Goal: Information Seeking & Learning: Learn about a topic

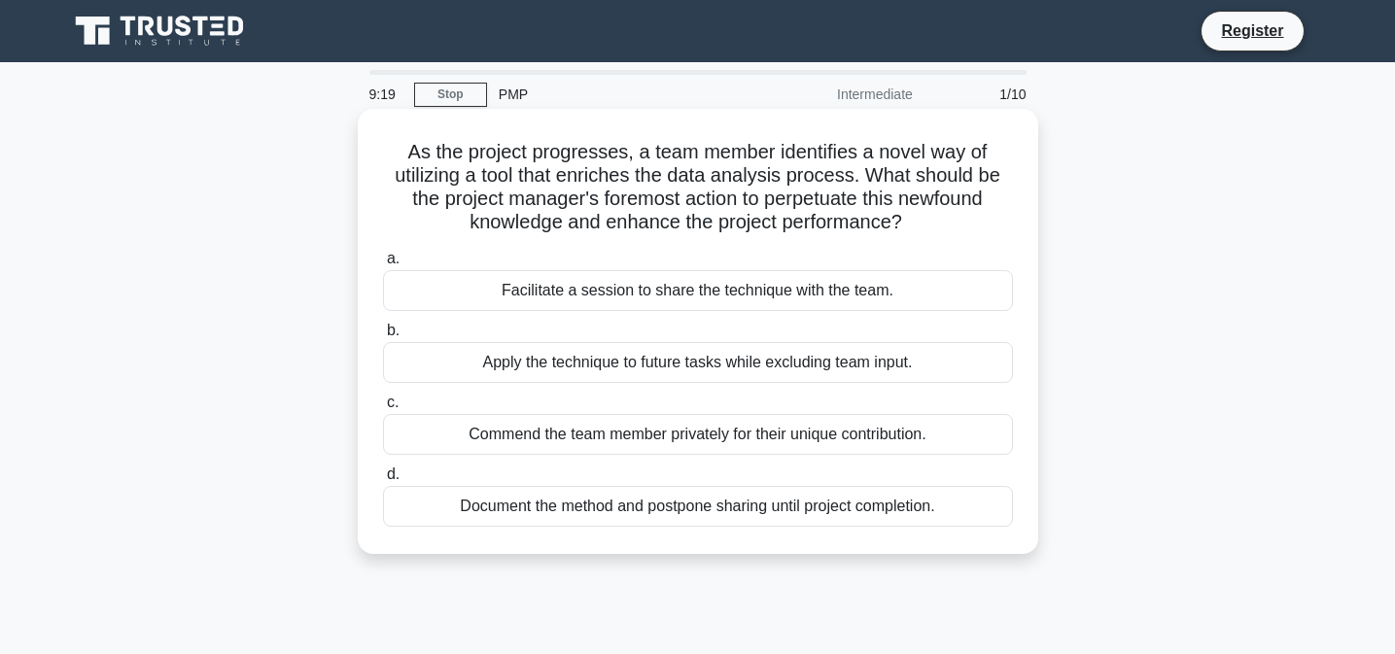
click at [635, 286] on div "Facilitate a session to share the technique with the team." at bounding box center [698, 290] width 630 height 41
click at [383, 265] on input "a. Facilitate a session to share the technique with the team." at bounding box center [383, 259] width 0 height 13
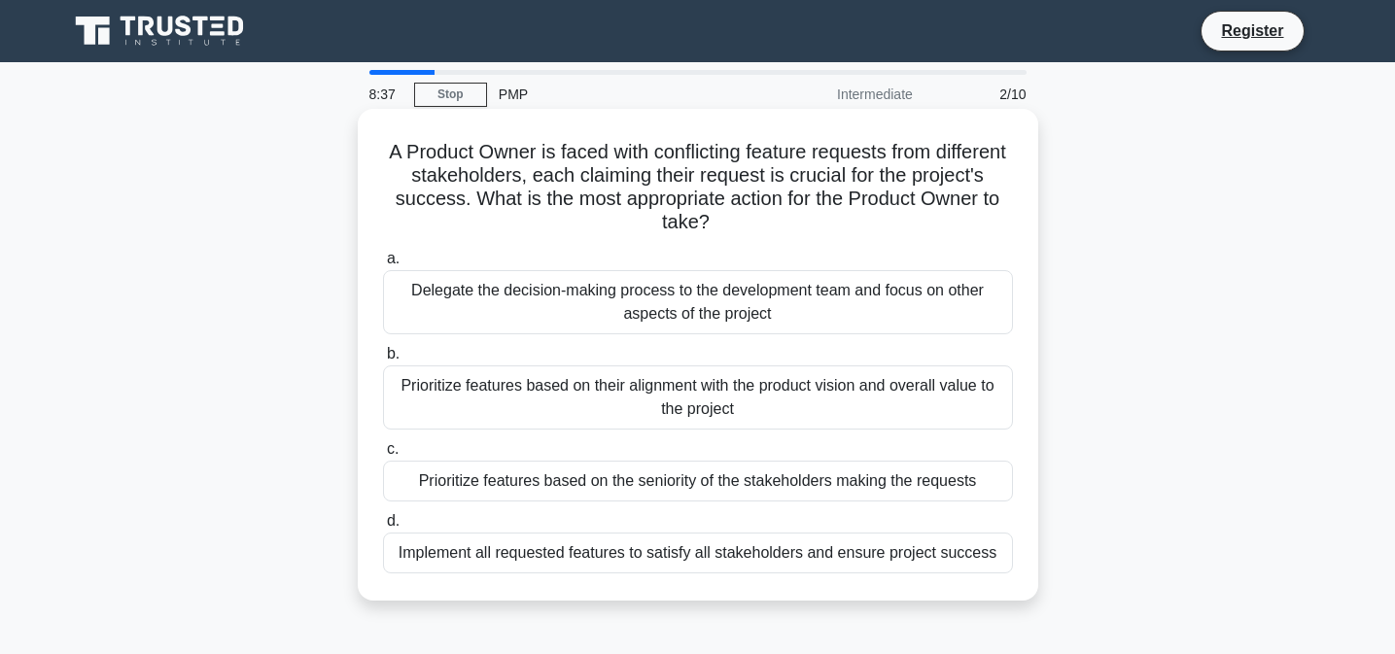
click at [593, 402] on div "Prioritize features based on their alignment with the product vision and overal…" at bounding box center [698, 398] width 630 height 64
click at [383, 361] on input "b. Prioritize features based on their alignment with the product vision and ove…" at bounding box center [383, 354] width 0 height 13
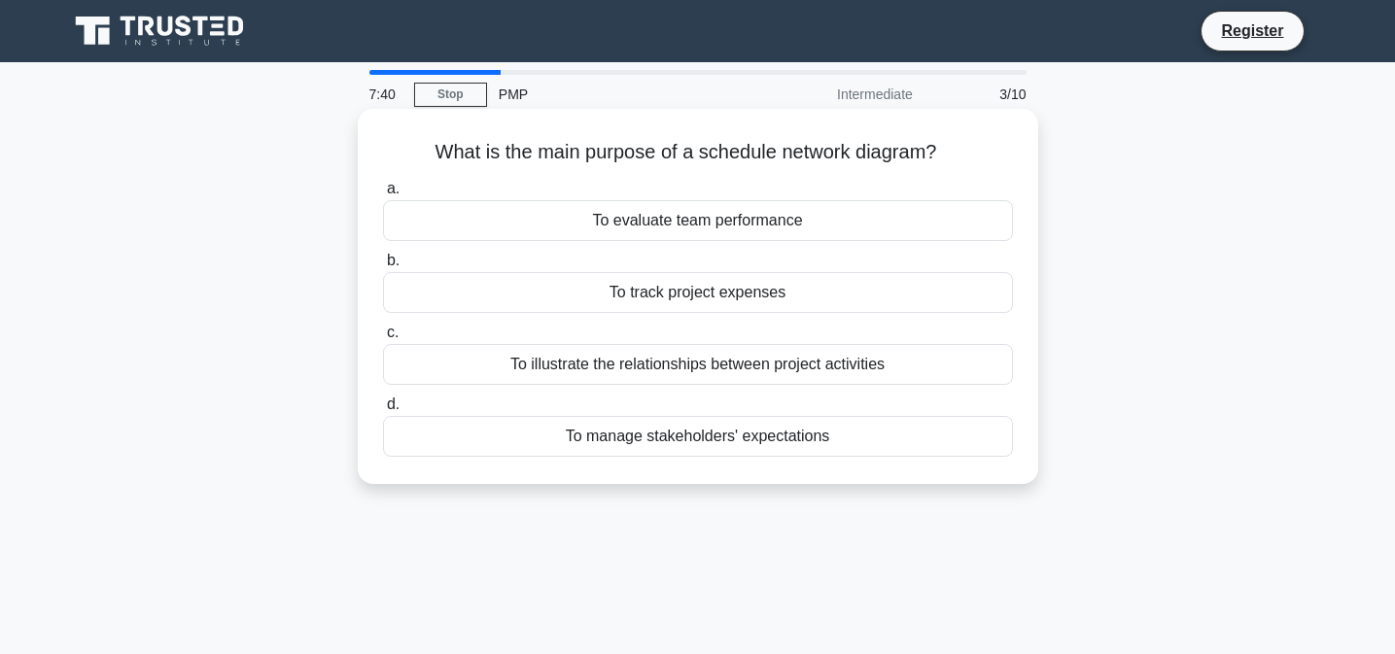
click at [519, 369] on div "To illustrate the relationships between project activities" at bounding box center [698, 364] width 630 height 41
click at [383, 339] on input "c. To illustrate the relationships between project activities" at bounding box center [383, 333] width 0 height 13
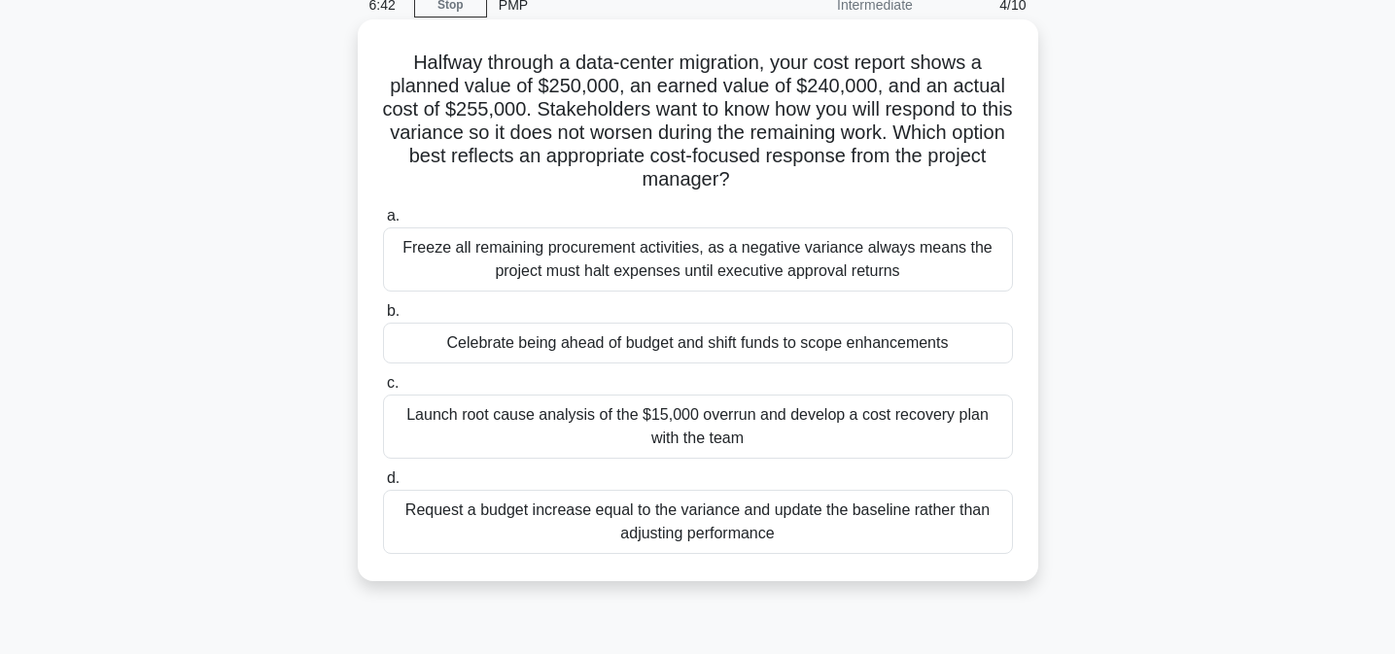
scroll to position [91, 0]
click at [507, 417] on div "Launch root cause analysis of the $15,000 overrun and develop a cost recovery p…" at bounding box center [698, 425] width 630 height 64
click at [383, 388] on input "c. Launch root cause analysis of the $15,000 overrun and develop a cost recover…" at bounding box center [383, 381] width 0 height 13
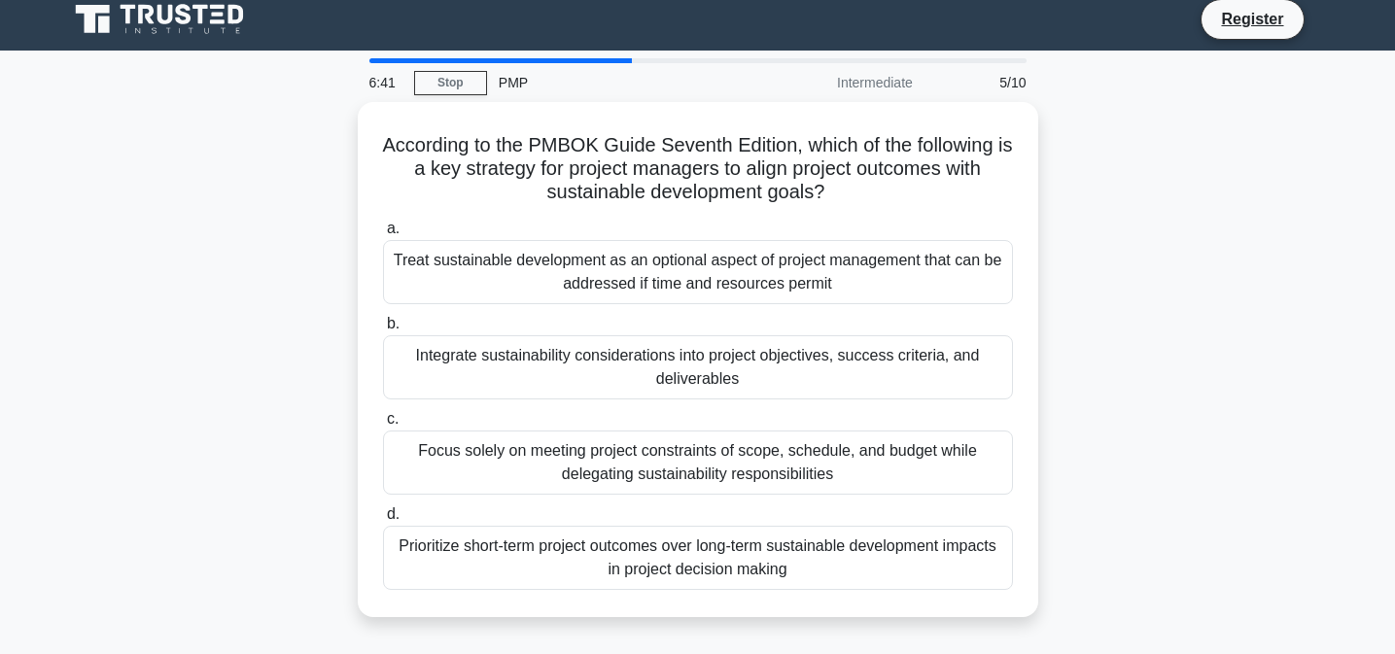
scroll to position [0, 0]
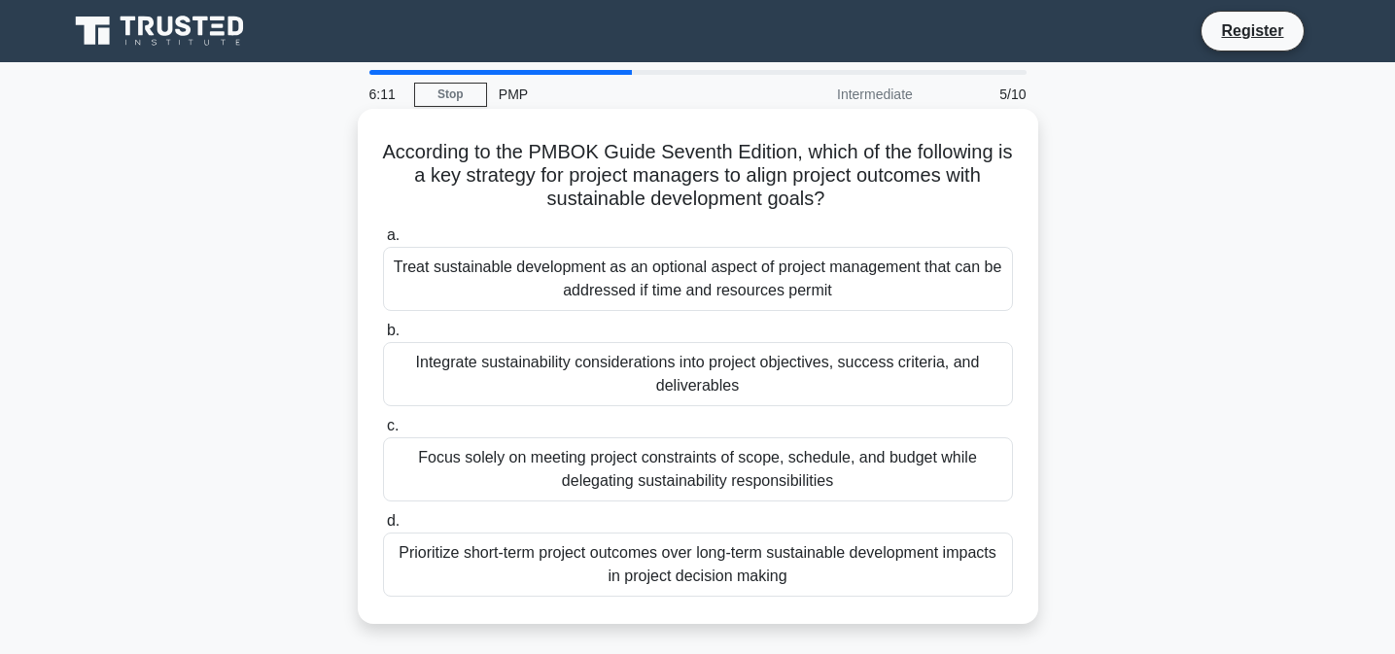
click at [522, 381] on div "Integrate sustainability considerations into project objectives, success criter…" at bounding box center [698, 374] width 630 height 64
click at [383, 337] on input "b. Integrate sustainability considerations into project objectives, success cri…" at bounding box center [383, 331] width 0 height 13
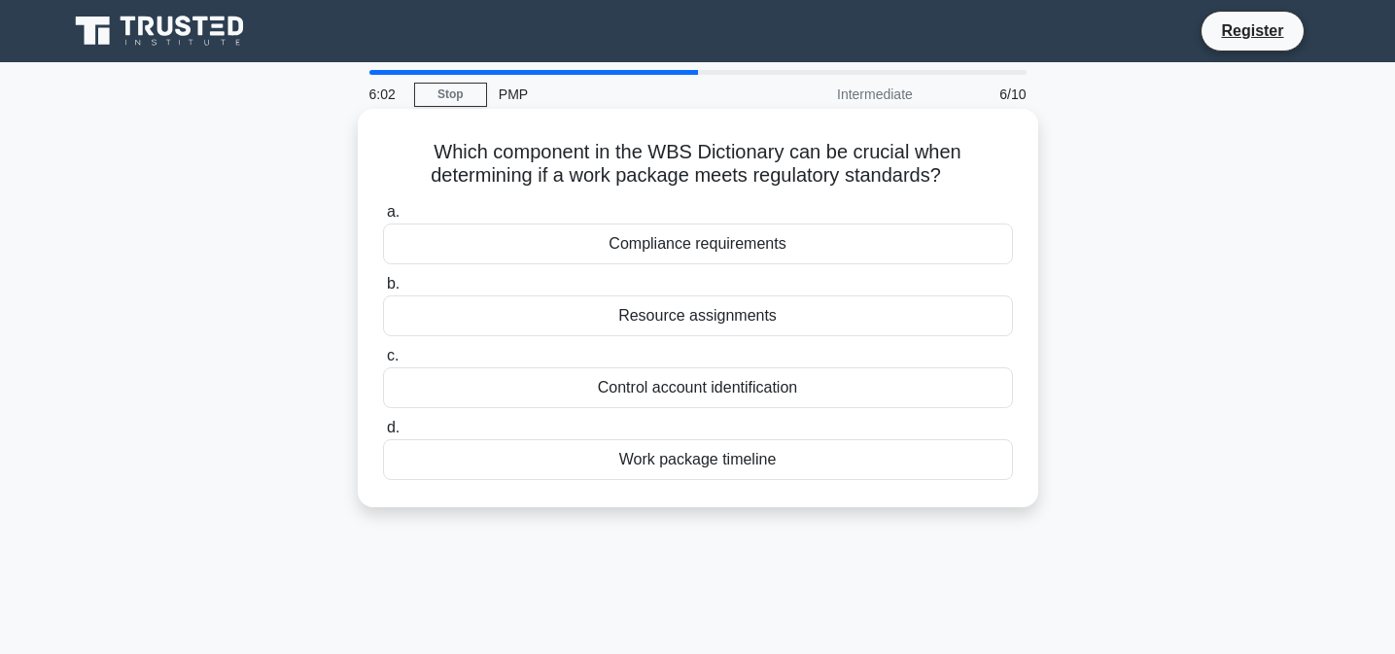
click at [567, 241] on div "Compliance requirements" at bounding box center [698, 244] width 630 height 41
click at [383, 219] on input "a. Compliance requirements" at bounding box center [383, 212] width 0 height 13
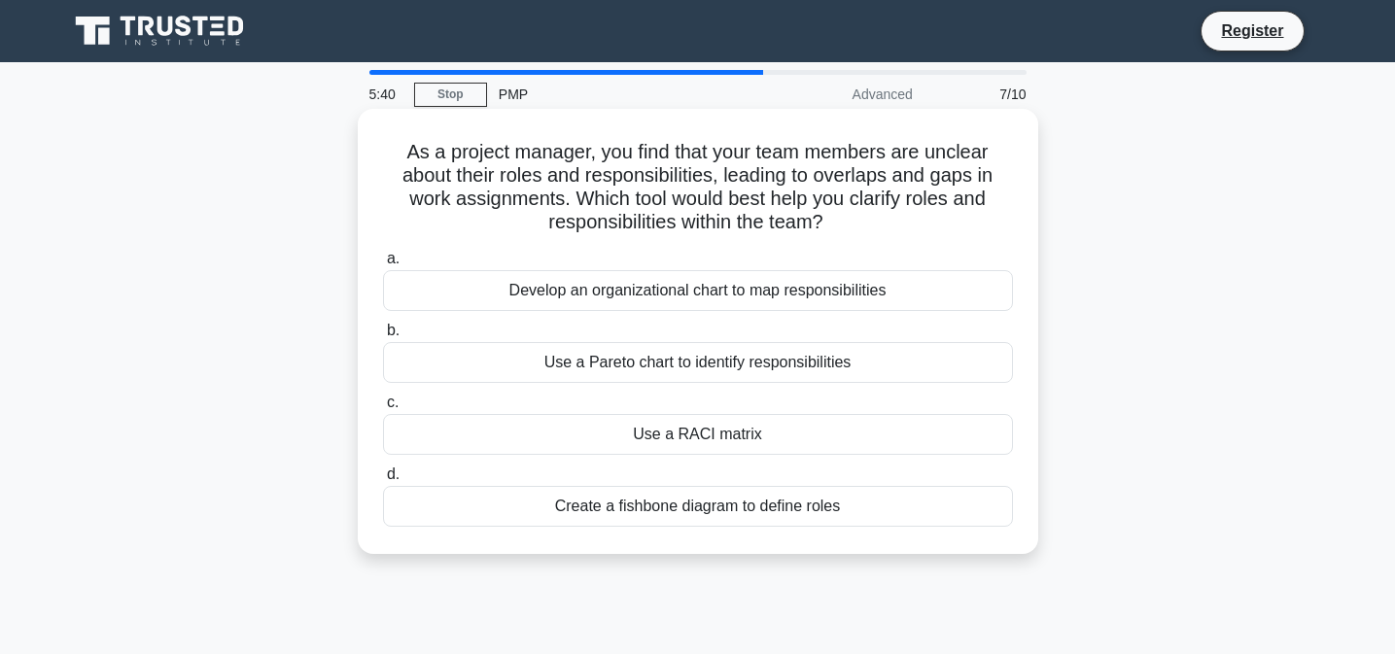
click at [559, 444] on div "Use a RACI matrix" at bounding box center [698, 434] width 630 height 41
click at [383, 409] on input "c. Use a RACI matrix" at bounding box center [383, 403] width 0 height 13
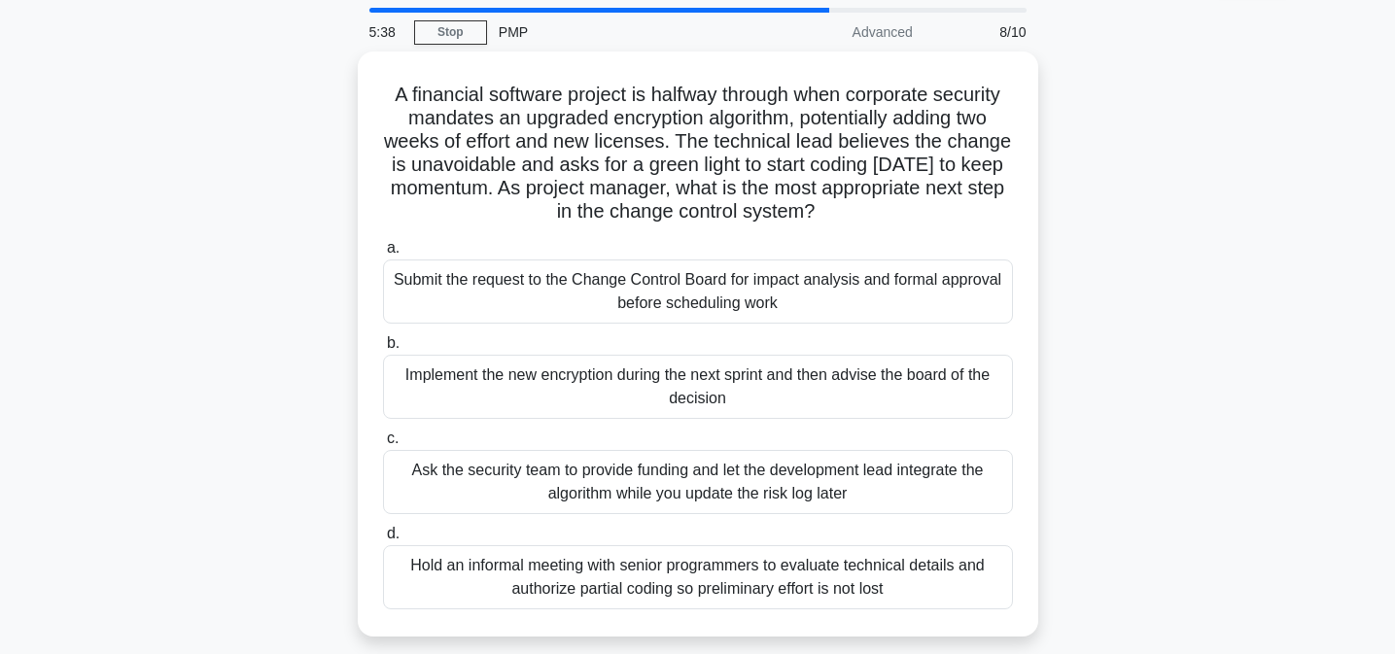
scroll to position [69, 0]
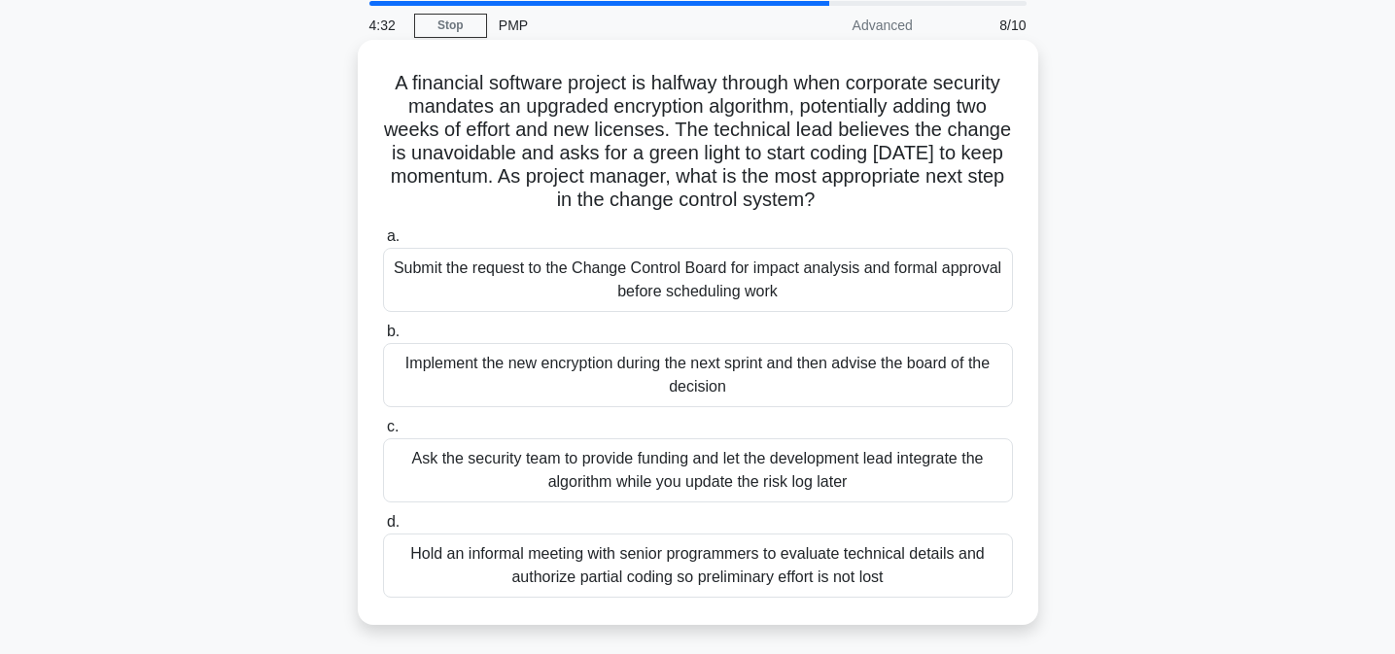
click at [546, 553] on div "Hold an informal meeting with senior programmers to evaluate technical details …" at bounding box center [698, 566] width 630 height 64
click at [383, 529] on input "d. Hold an informal meeting with senior programmers to evaluate technical detai…" at bounding box center [383, 522] width 0 height 13
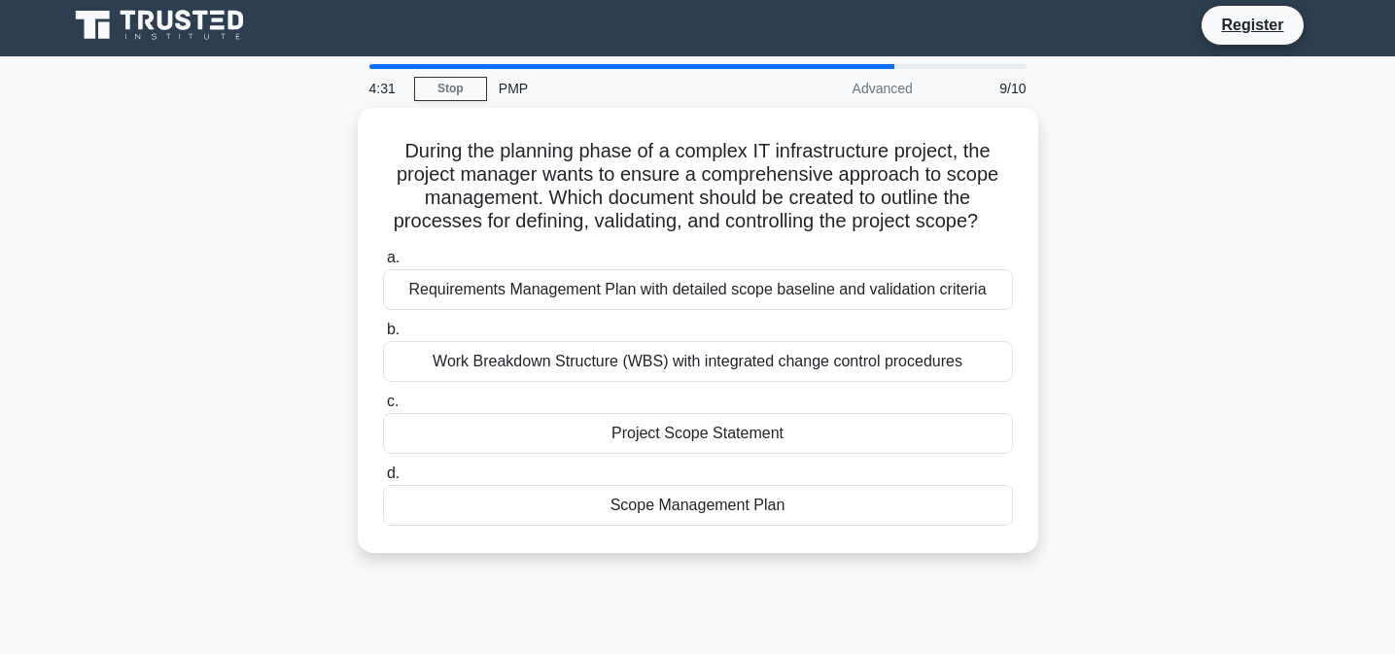
scroll to position [0, 0]
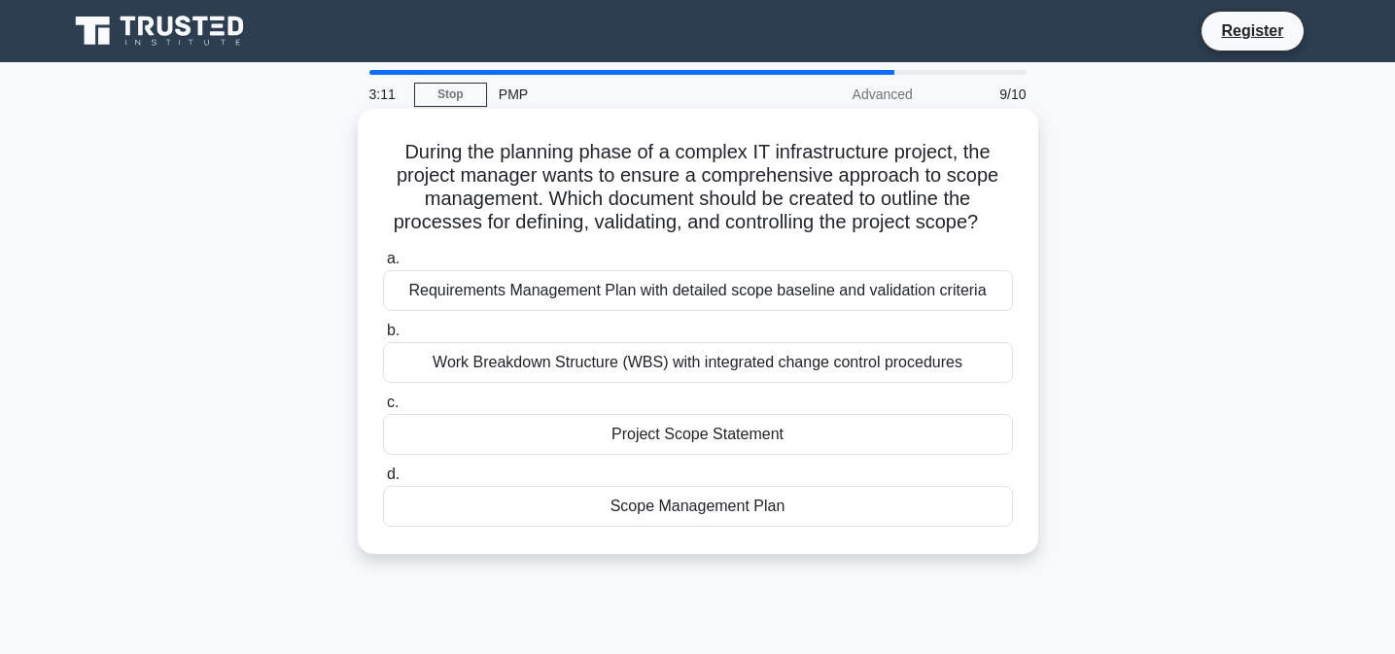
click at [585, 429] on div "Project Scope Statement" at bounding box center [698, 434] width 630 height 41
click at [383, 409] on input "c. Project Scope Statement" at bounding box center [383, 403] width 0 height 13
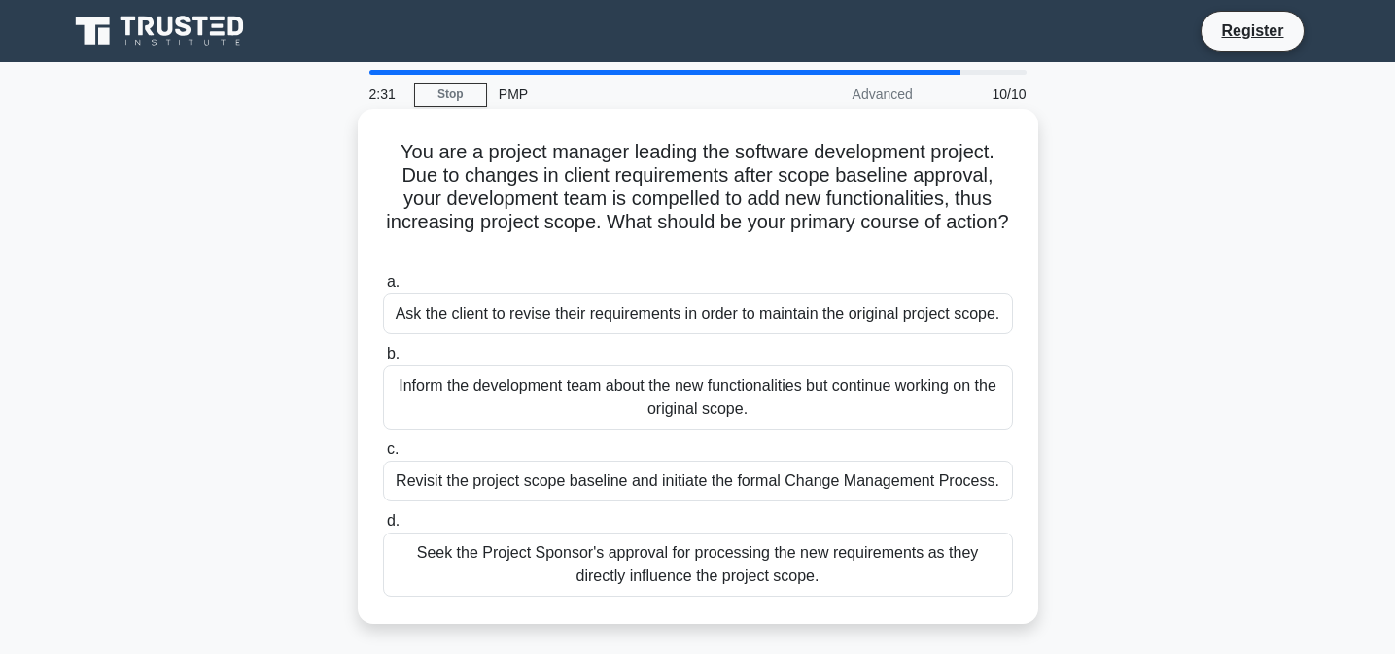
click at [577, 563] on div "Seek the Project Sponsor's approval for processing the new requirements as they…" at bounding box center [698, 565] width 630 height 64
click at [383, 528] on input "d. Seek the Project Sponsor's approval for processing the new requirements as t…" at bounding box center [383, 521] width 0 height 13
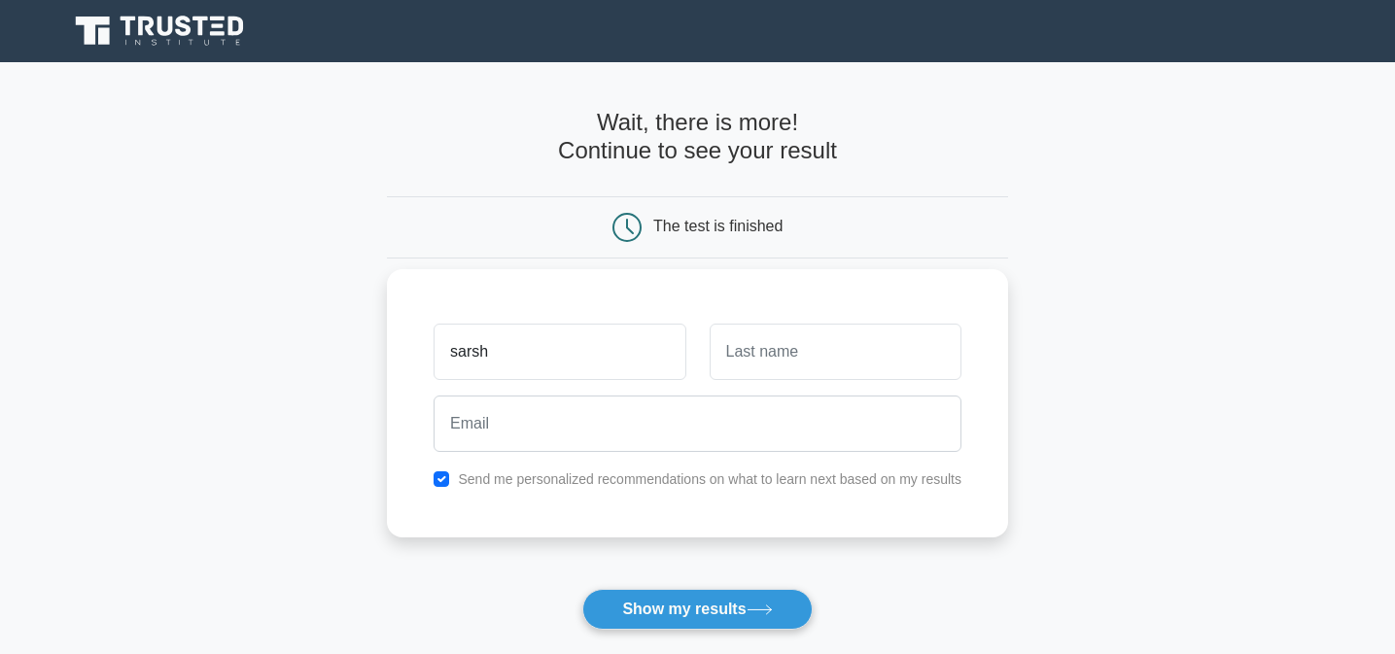
type input "sarsh"
click at [829, 359] on input "text" at bounding box center [836, 352] width 252 height 56
type input "[PERSON_NAME]"
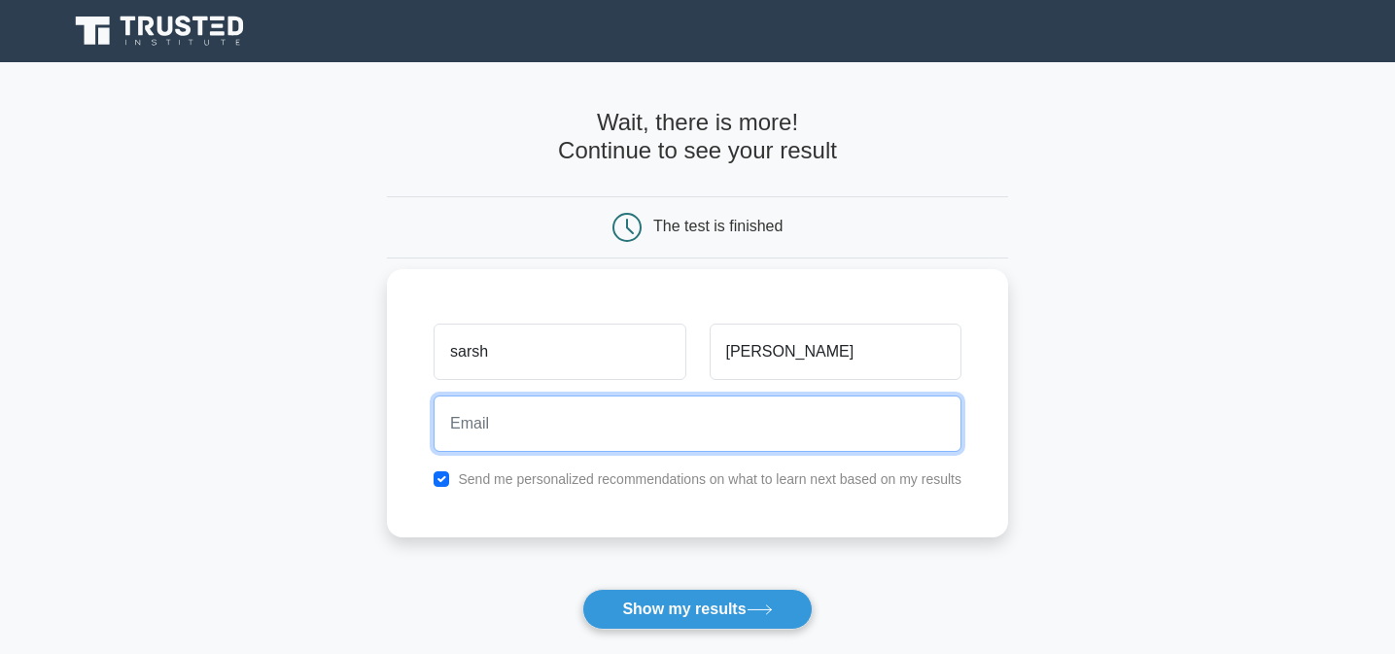
click at [767, 423] on input "email" at bounding box center [698, 424] width 528 height 56
click at [721, 427] on input "email" at bounding box center [698, 424] width 528 height 56
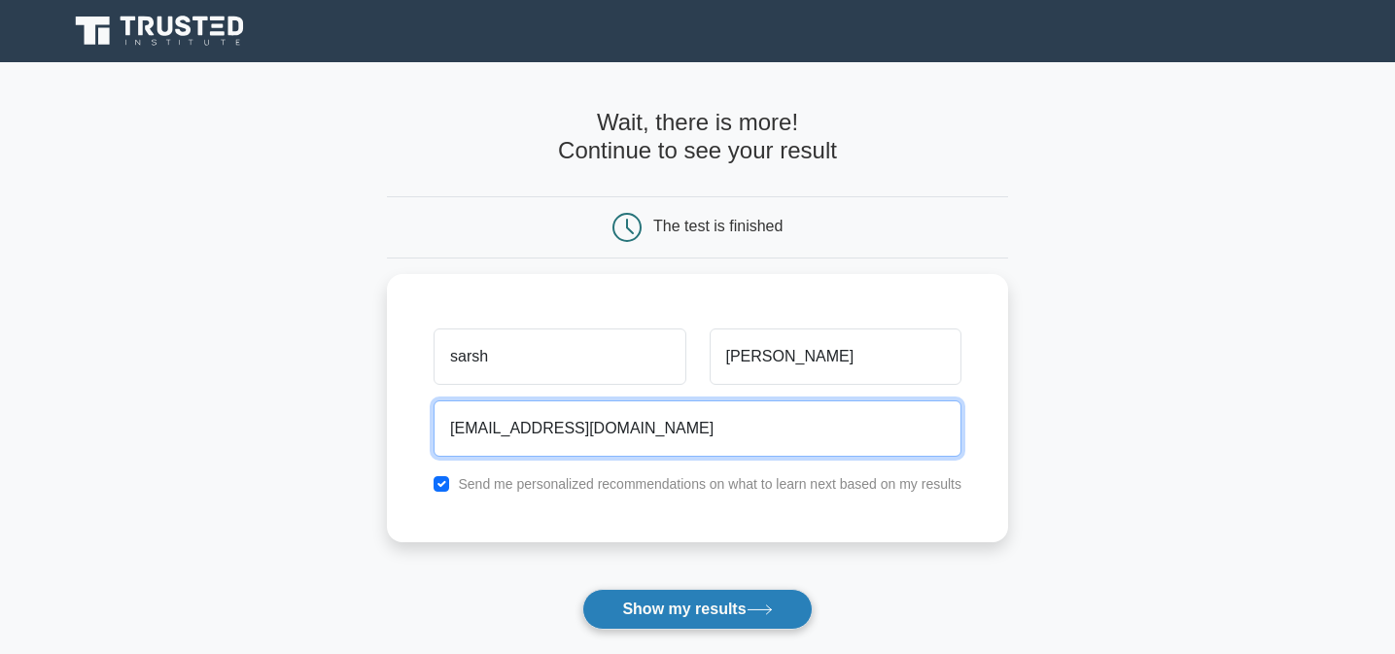
type input "sarah0al.durihem@gmail.com"
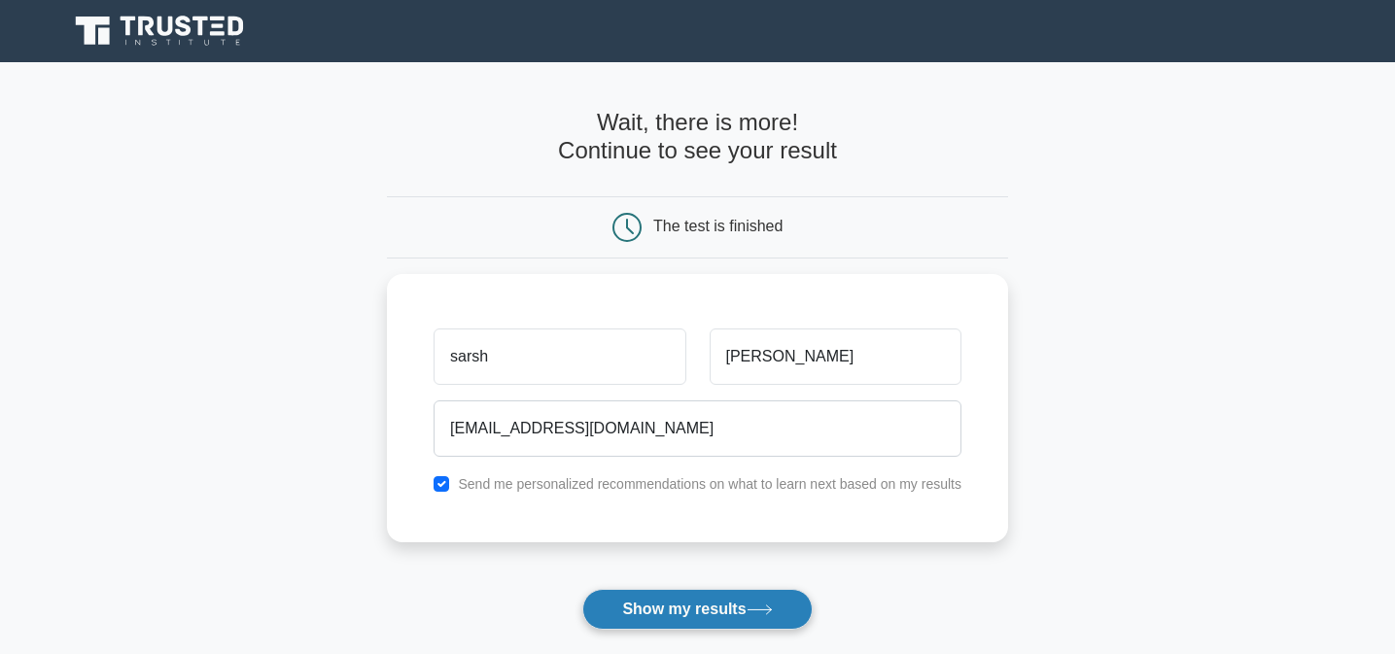
click at [705, 608] on button "Show my results" at bounding box center [696, 609] width 229 height 41
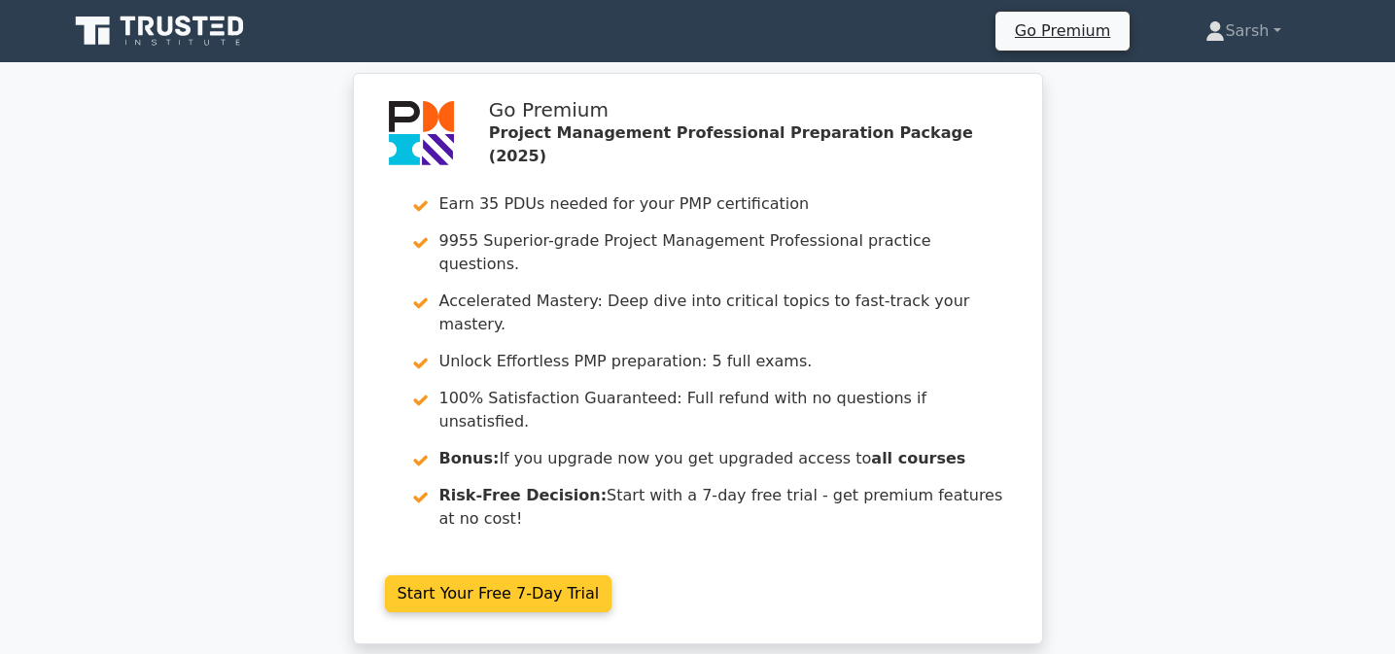
click at [556, 576] on link "Start Your Free 7-Day Trial" at bounding box center [498, 594] width 227 height 37
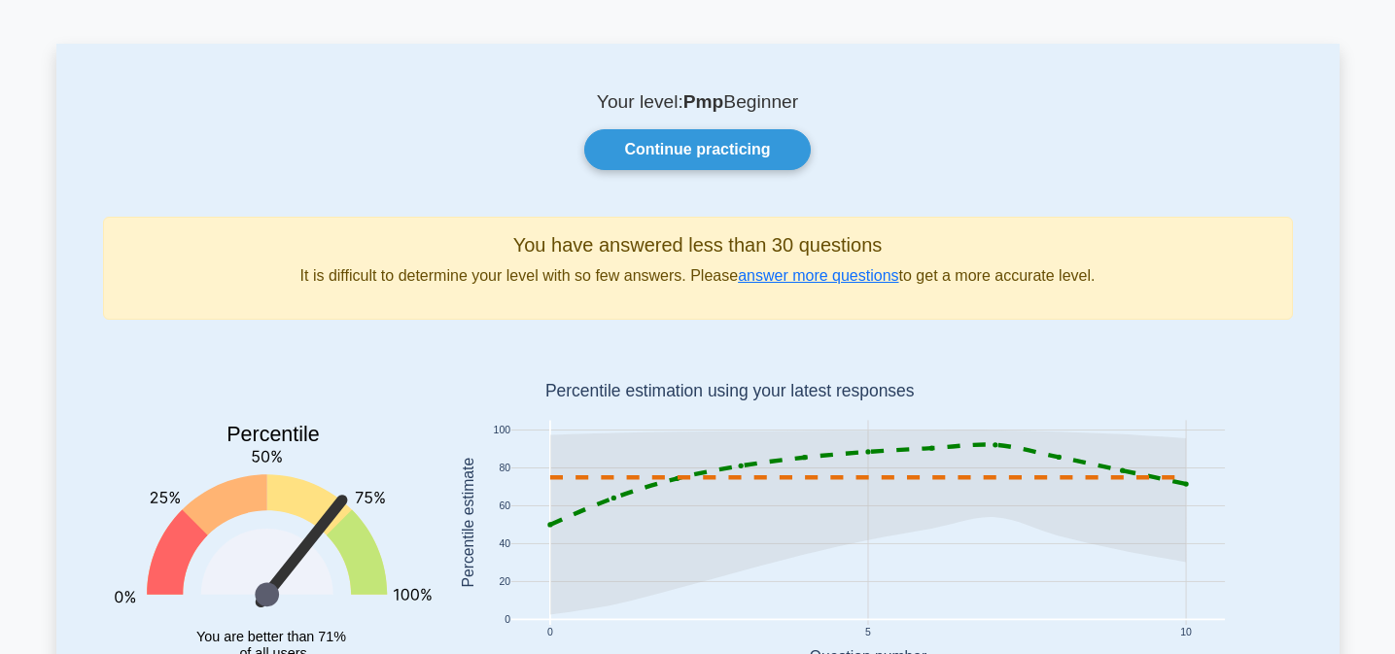
scroll to position [67, 0]
